Goal: Information Seeking & Learning: Learn about a topic

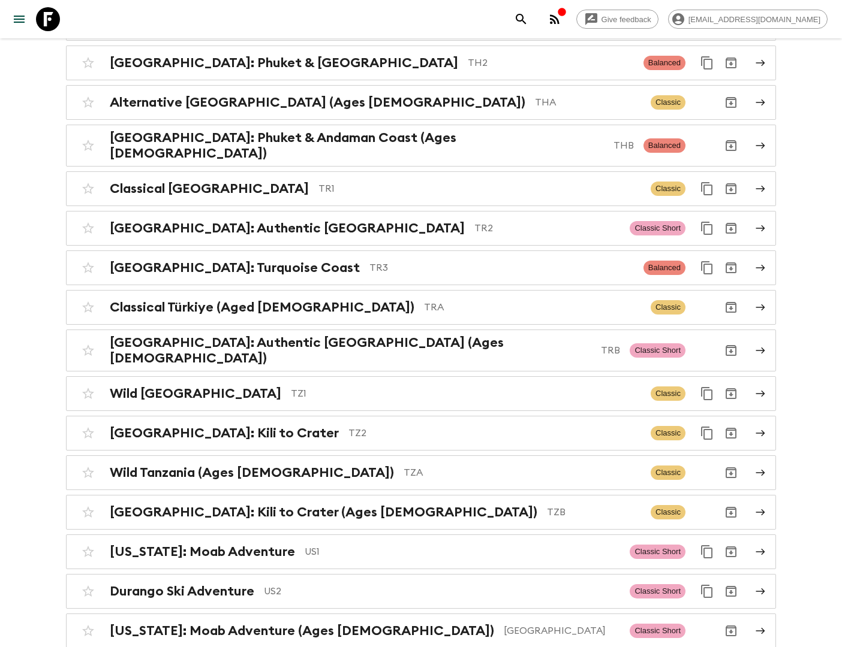
scroll to position [5229, 0]
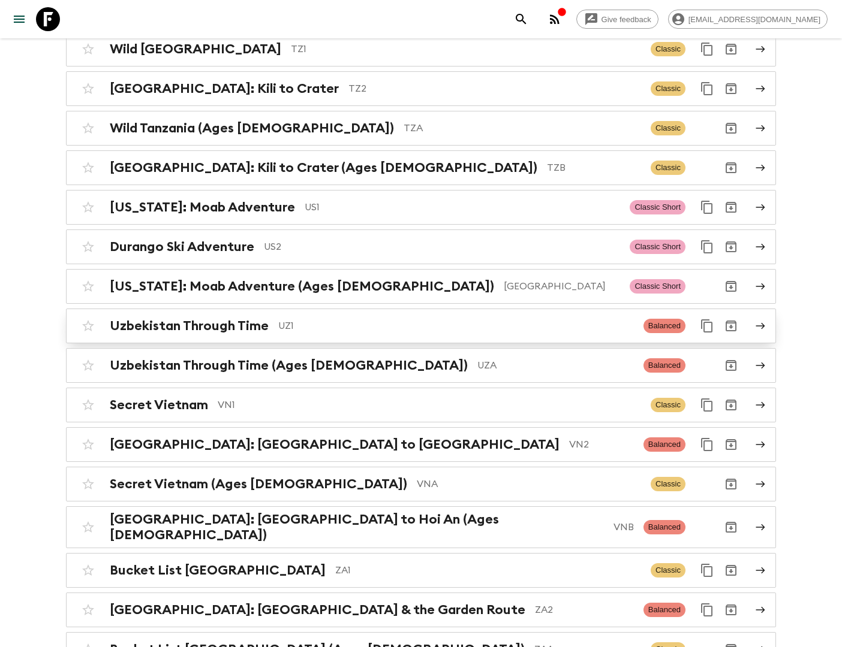
click at [296, 319] on p "UZ1" at bounding box center [455, 326] width 355 height 14
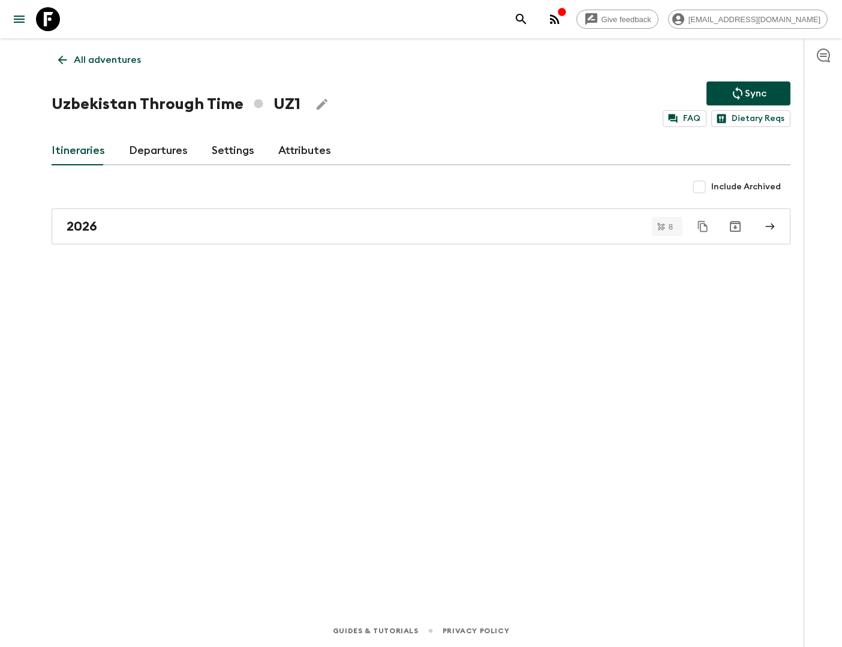
click at [162, 143] on link "Departures" at bounding box center [158, 151] width 59 height 29
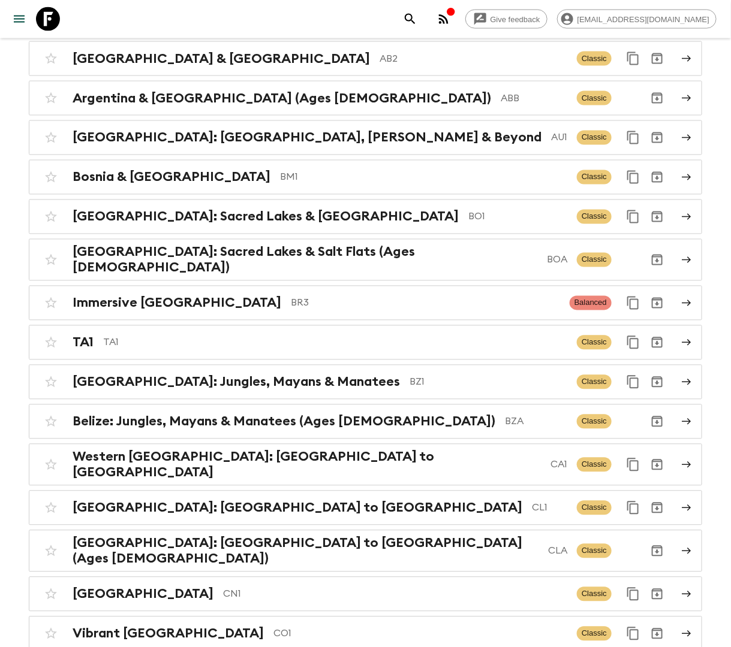
scroll to position [601, 0]
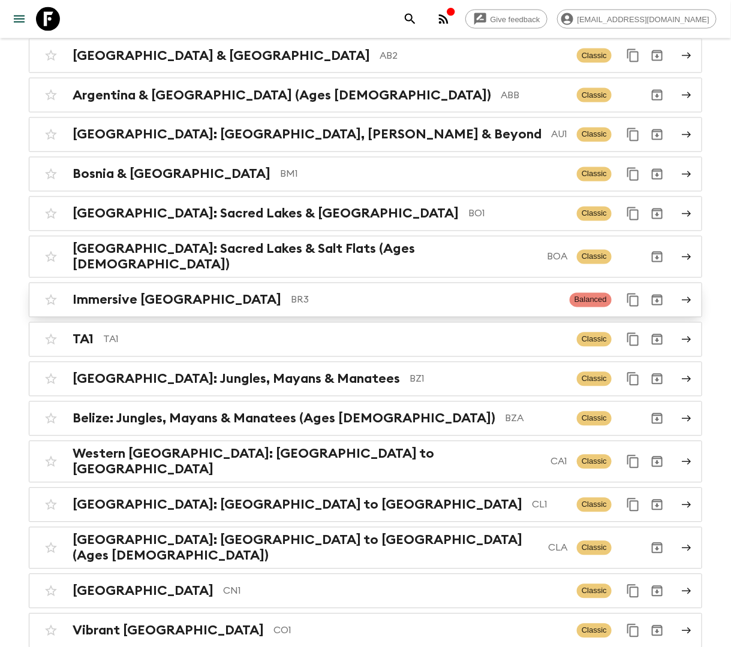
click at [182, 293] on div "Immersive Brazil BR3" at bounding box center [316, 301] width 487 height 16
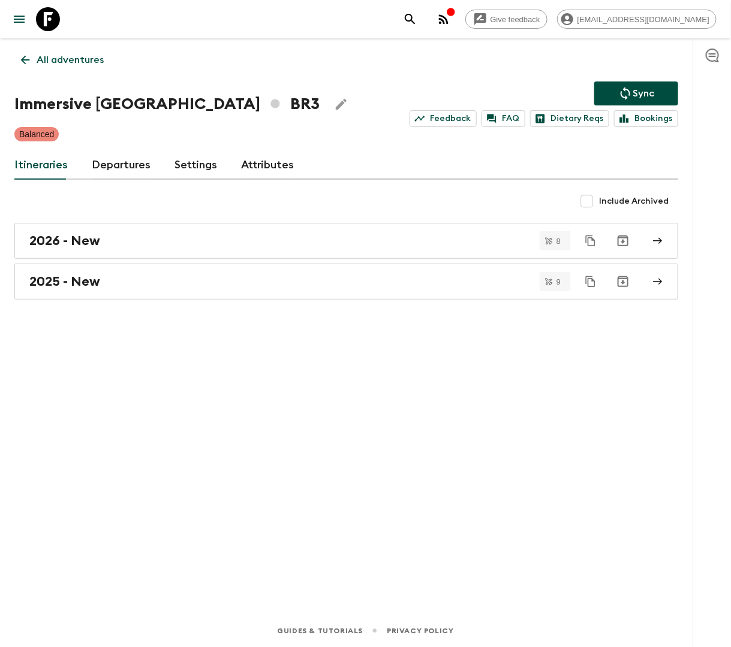
click at [119, 164] on link "Departures" at bounding box center [121, 165] width 59 height 29
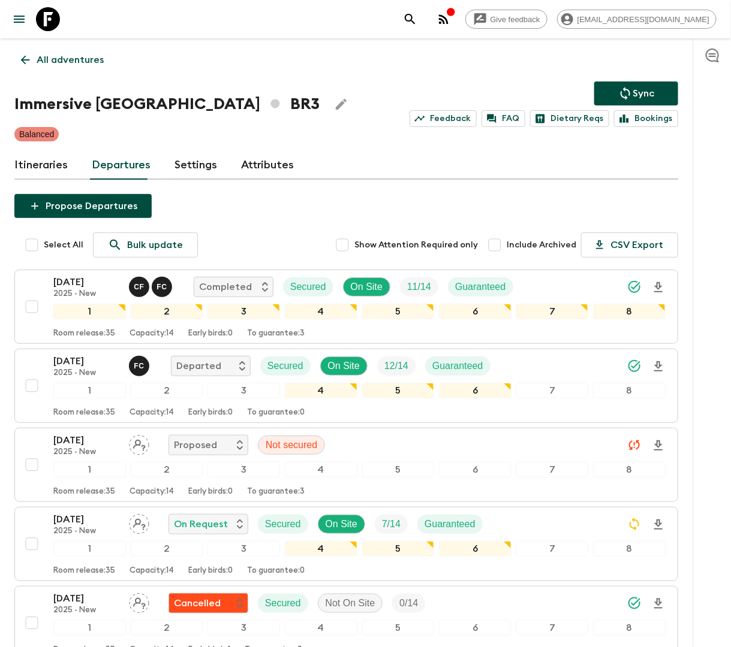
click at [62, 70] on link "All adventures" at bounding box center [62, 60] width 96 height 24
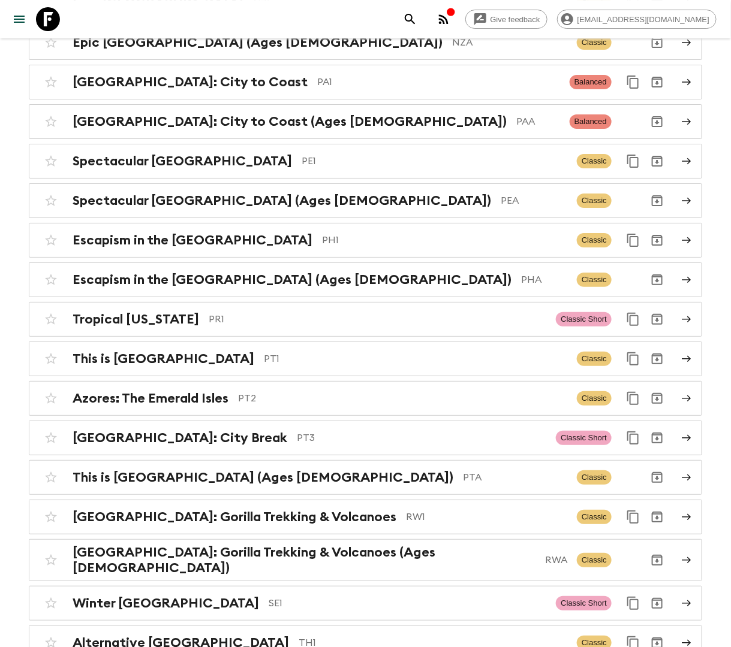
scroll to position [5229, 0]
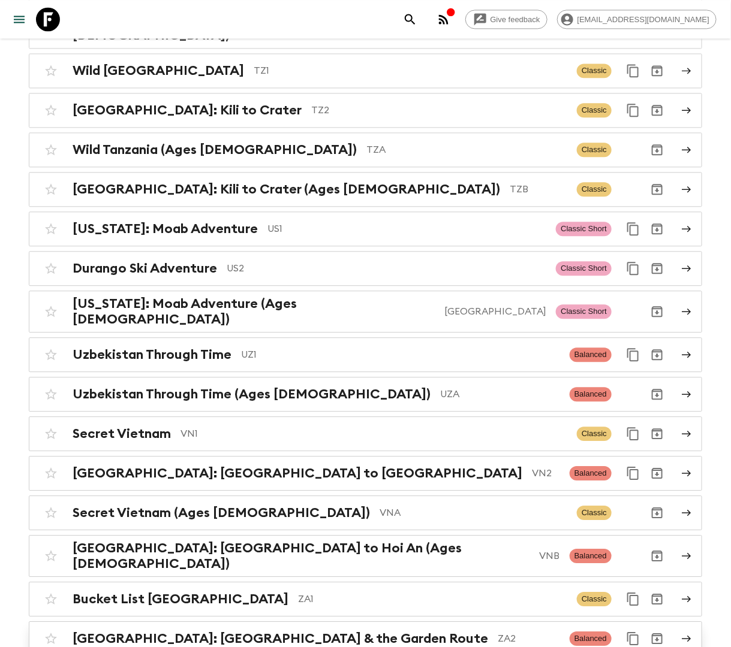
click at [219, 631] on h2 "[GEOGRAPHIC_DATA]: [GEOGRAPHIC_DATA] & the Garden Route" at bounding box center [280, 639] width 415 height 16
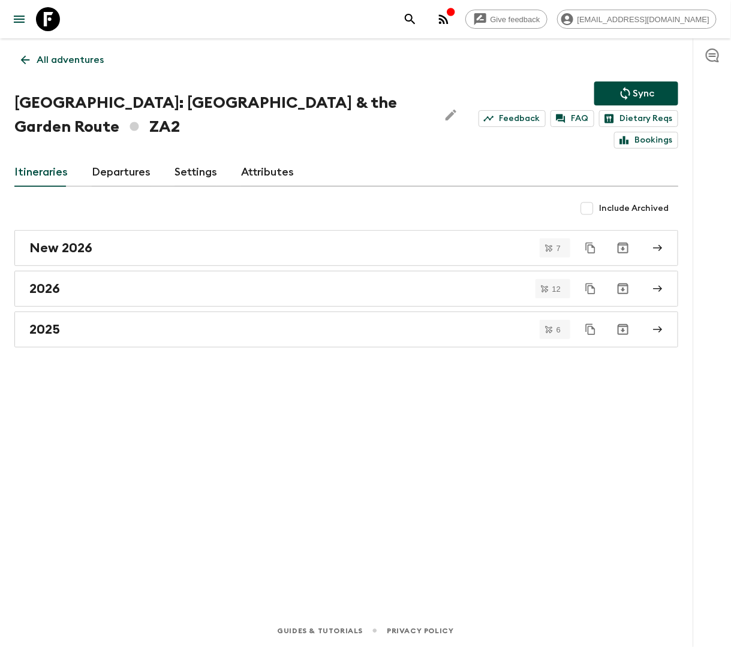
click at [59, 54] on p "All adventures" at bounding box center [70, 60] width 67 height 14
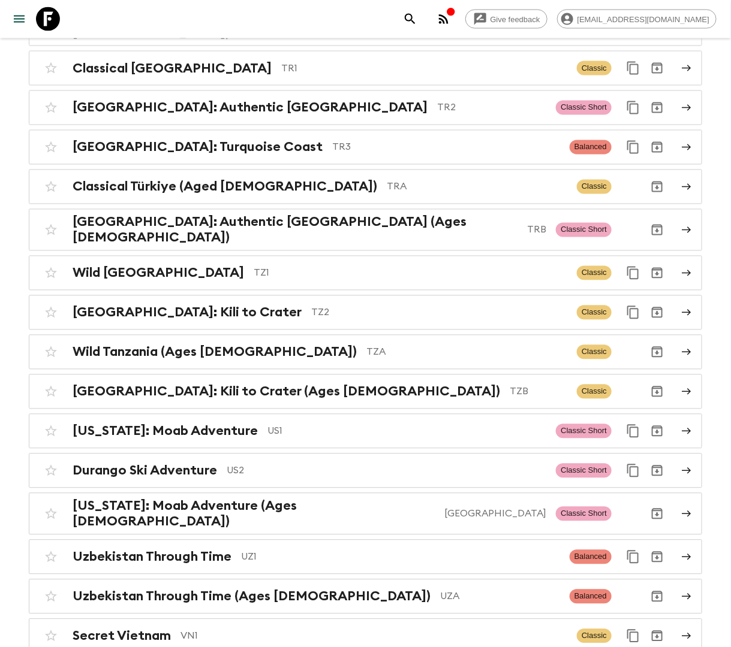
scroll to position [5229, 0]
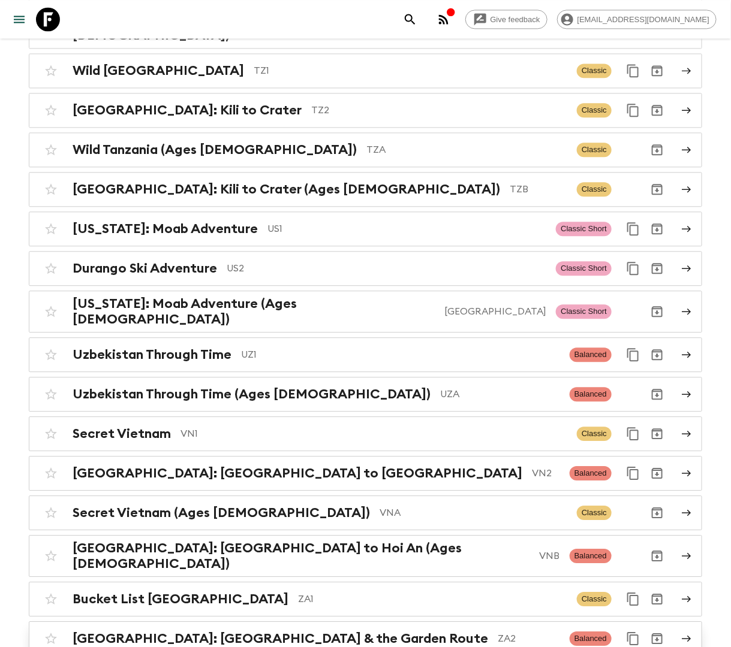
click at [261, 631] on h2 "[GEOGRAPHIC_DATA]: [GEOGRAPHIC_DATA] & the Garden Route" at bounding box center [280, 639] width 415 height 16
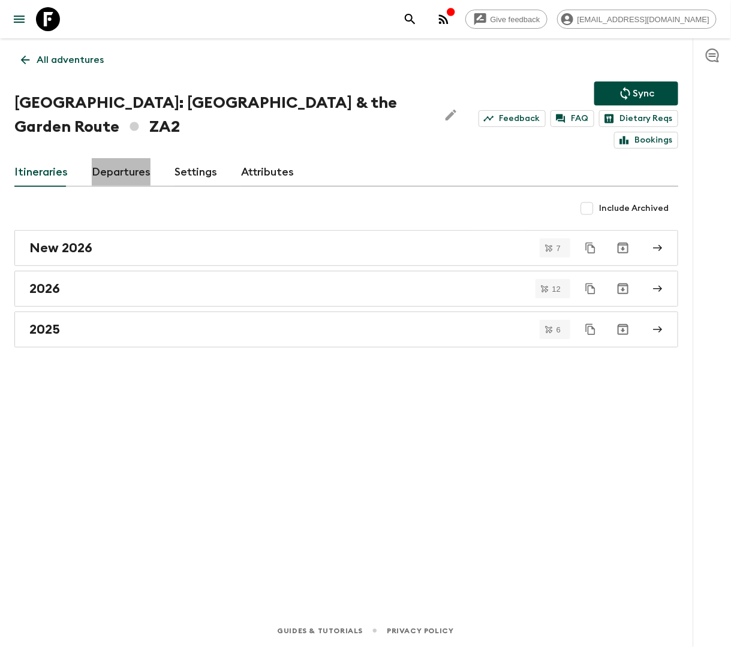
click at [115, 173] on link "Departures" at bounding box center [121, 172] width 59 height 29
